Goal: Communication & Community: Answer question/provide support

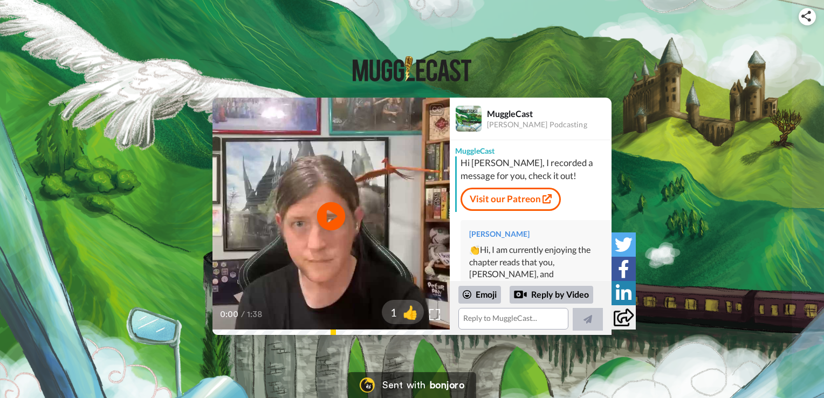
click at [330, 214] on icon "Play/Pause" at bounding box center [331, 216] width 29 height 51
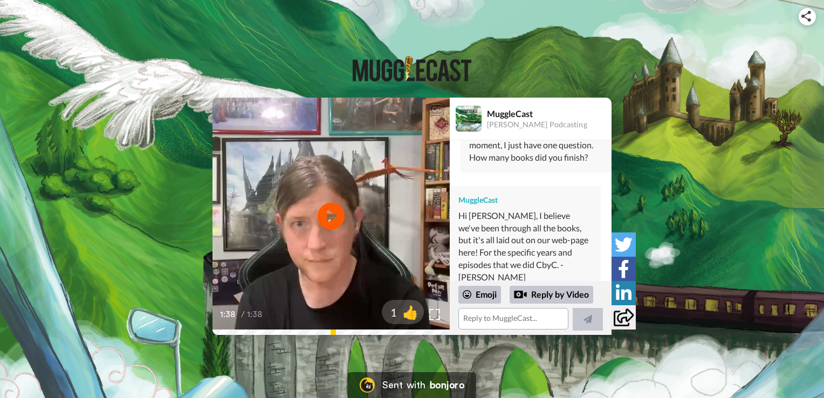
scroll to position [182, 0]
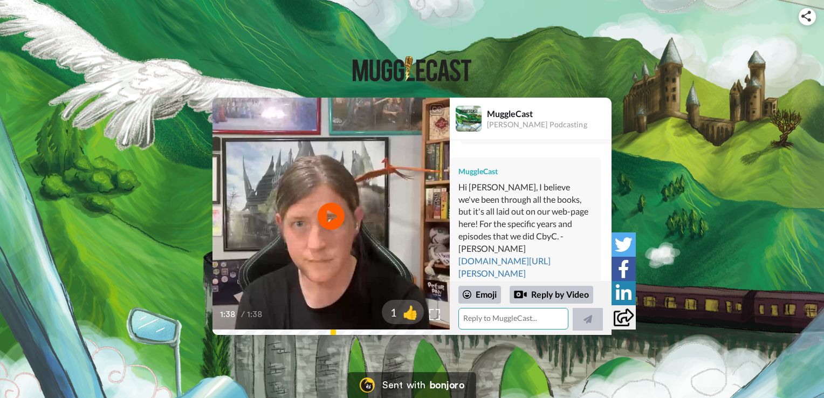
click at [514, 322] on textarea at bounding box center [514, 319] width 110 height 22
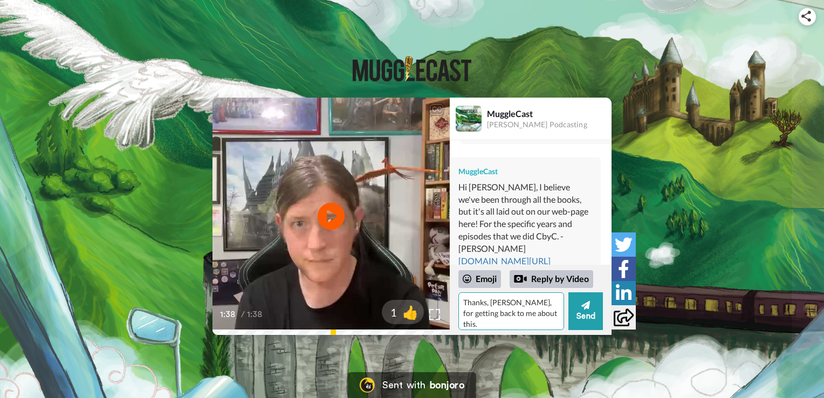
click at [534, 310] on textarea "Thanks, [PERSON_NAME], for getting back to me about this." at bounding box center [512, 311] width 106 height 38
click at [554, 325] on textarea "Thanks, [PERSON_NAME], for getting back to me about this. I still navigating my…" at bounding box center [512, 311] width 106 height 38
click at [439, 315] on img at bounding box center [434, 314] width 11 height 11
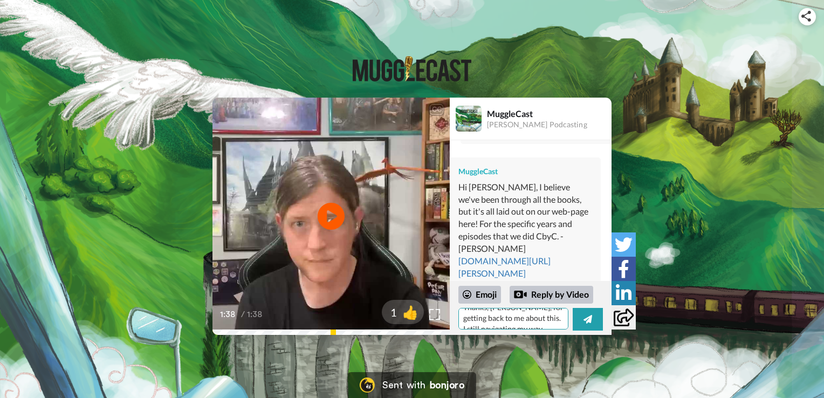
scroll to position [20, 0]
click at [557, 317] on textarea "Thanks, [PERSON_NAME], for getting back to me about this. I still navigating my…" at bounding box center [514, 319] width 110 height 22
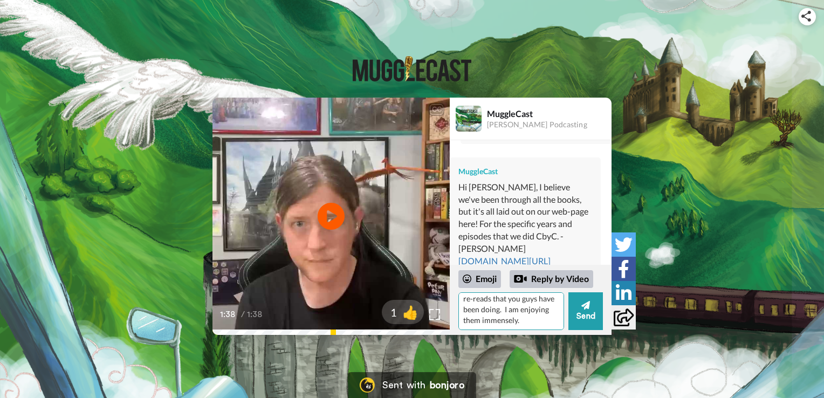
scroll to position [69, 0]
click at [545, 317] on textarea "Thanks, [PERSON_NAME], for getting back to me about this. I still navigating my…" at bounding box center [512, 311] width 106 height 38
drag, startPoint x: 483, startPoint y: 316, endPoint x: 490, endPoint y: 316, distance: 7.6
click at [527, 321] on textarea "Thanks, [PERSON_NAME], for getting back to me about this. I still navigating my…" at bounding box center [512, 311] width 106 height 38
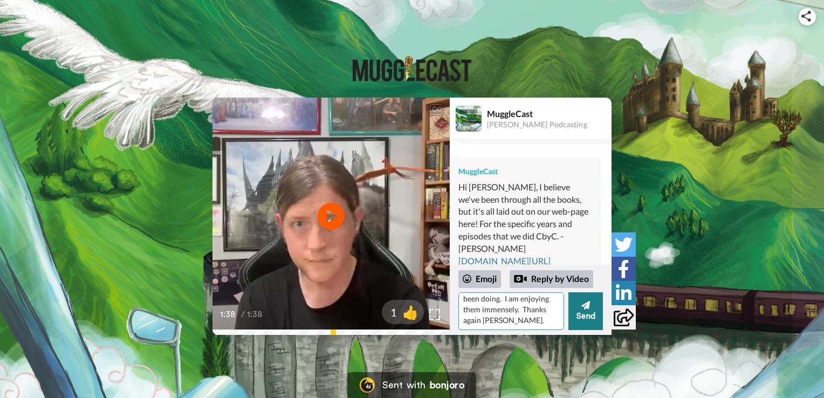
type textarea "Thanks, [PERSON_NAME], for getting back to me about this. I still navigating my…"
click at [580, 311] on button "Send" at bounding box center [586, 311] width 35 height 38
